Goal: Task Accomplishment & Management: Use online tool/utility

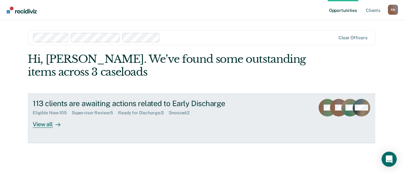
click at [103, 114] on div "Supervisor Review : 5" at bounding box center [95, 112] width 46 height 5
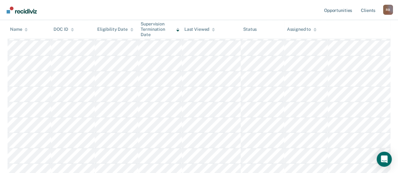
scroll to position [31, 0]
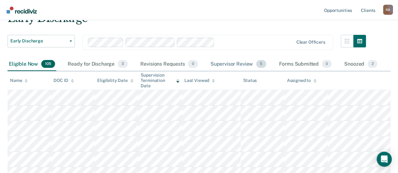
click at [236, 63] on div "Supervisor Review 5" at bounding box center [238, 65] width 59 height 14
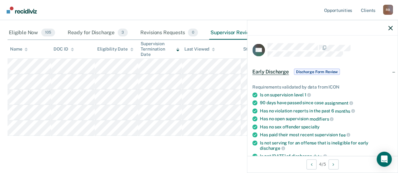
scroll to position [189, 0]
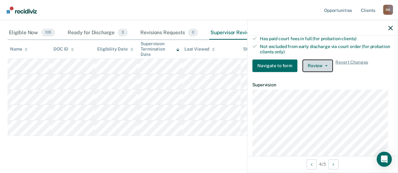
click at [314, 62] on button "Review" at bounding box center [317, 65] width 31 height 13
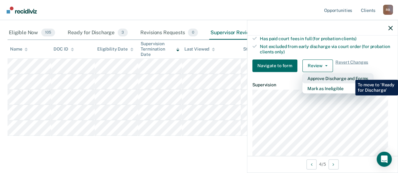
click at [350, 75] on button "Approve Discharge and Forms" at bounding box center [337, 78] width 71 height 10
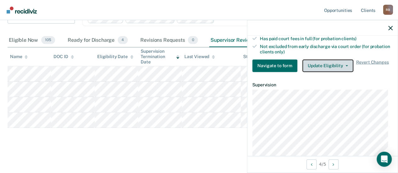
scroll to position [55, 0]
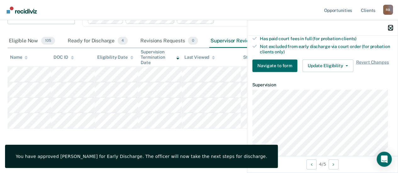
click at [388, 28] on icon "button" at bounding box center [390, 28] width 4 height 4
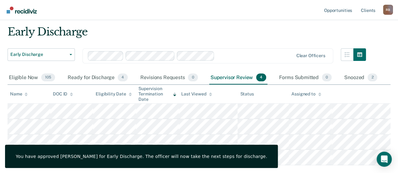
scroll to position [31, 0]
